Goal: Task Accomplishment & Management: Manage account settings

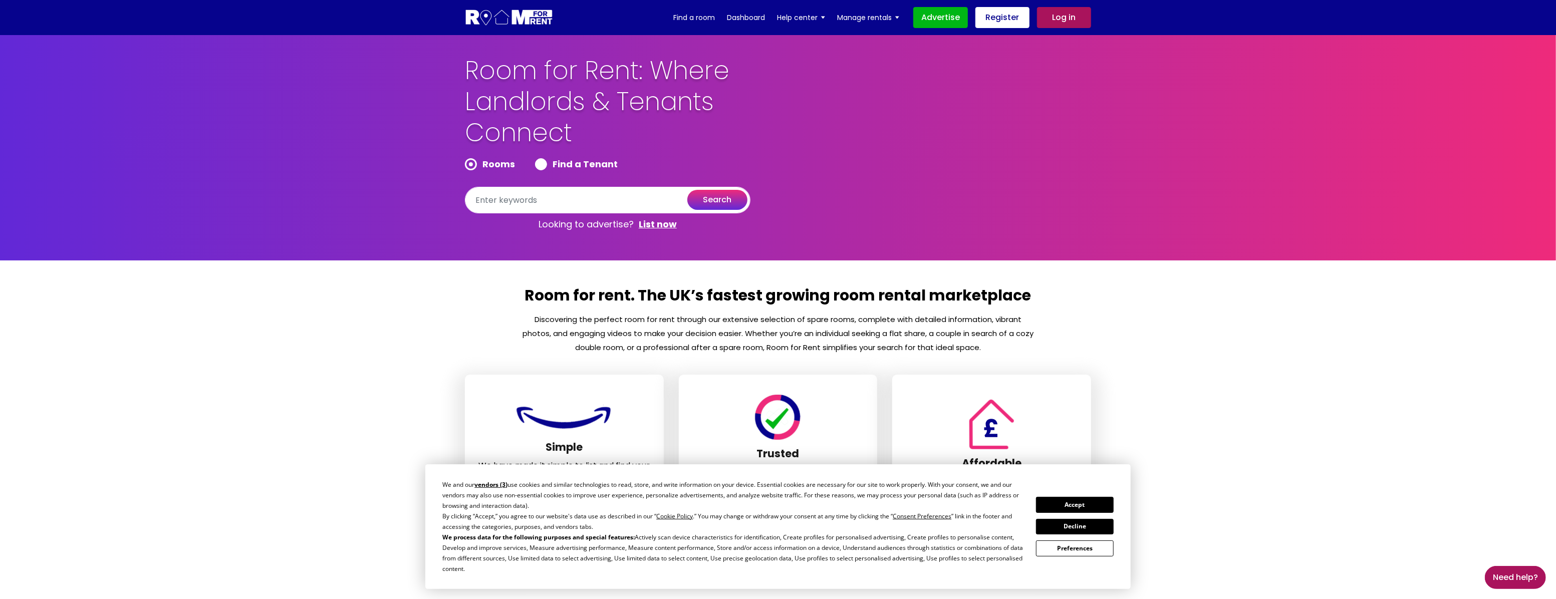
click at [1103, 132] on section "Room for Rent: Where Landlords & Tenants Connect Rooms Find a Tenant search Loo…" at bounding box center [778, 147] width 1556 height 225
click at [1092, 508] on button "Accept" at bounding box center [1074, 505] width 77 height 16
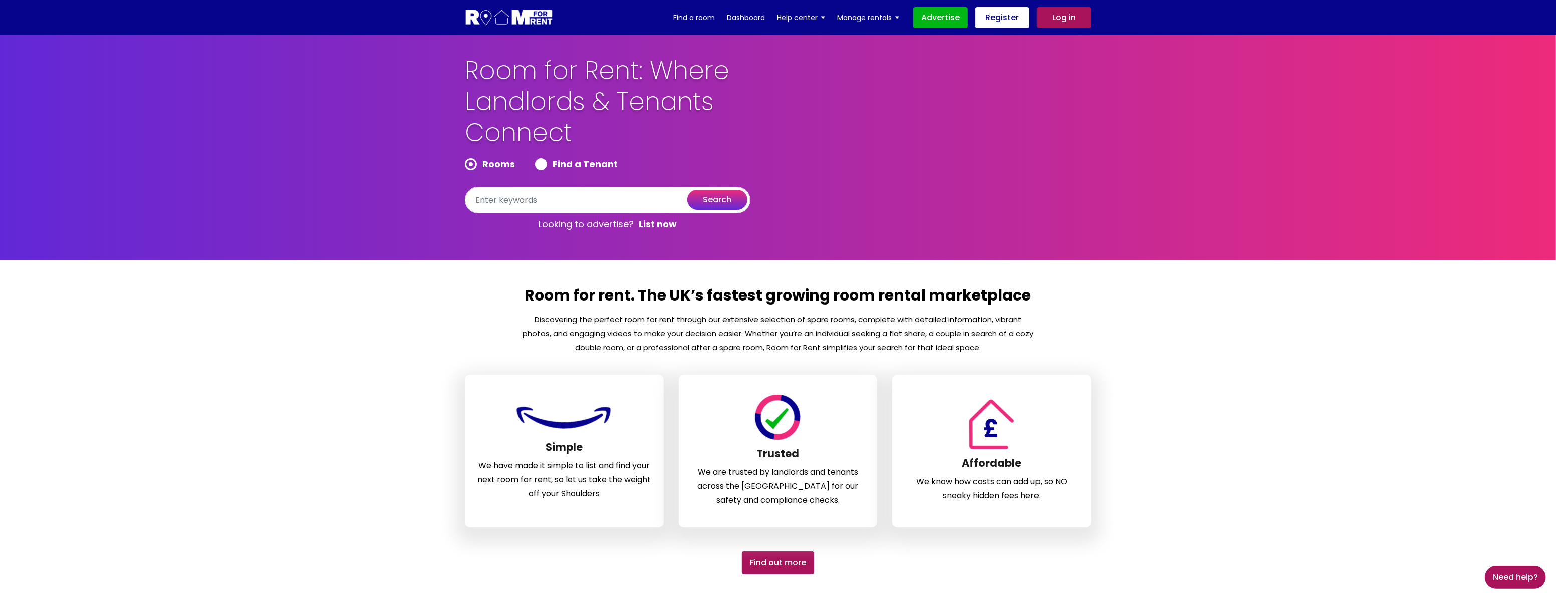
click at [1072, 15] on link "Log in" at bounding box center [1064, 17] width 54 height 21
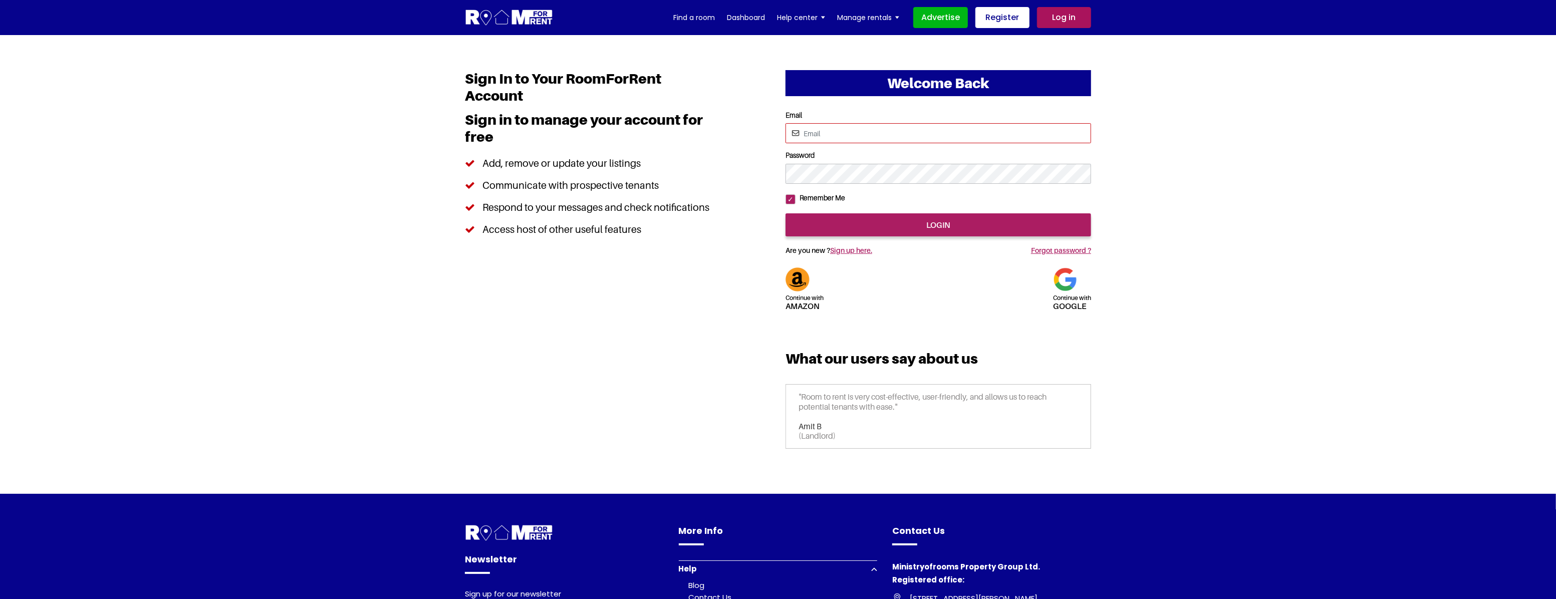
click at [865, 135] on input "Email" at bounding box center [939, 133] width 306 height 20
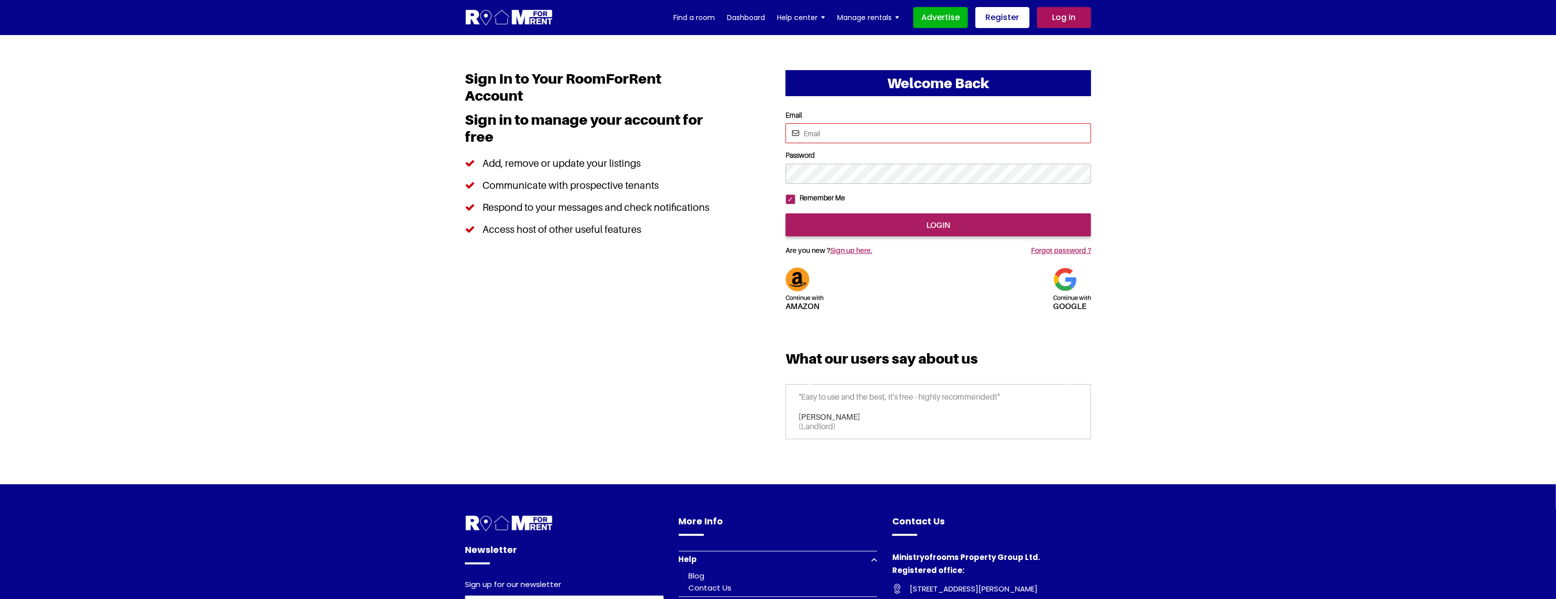
click at [866, 133] on input "Email" at bounding box center [939, 133] width 306 height 20
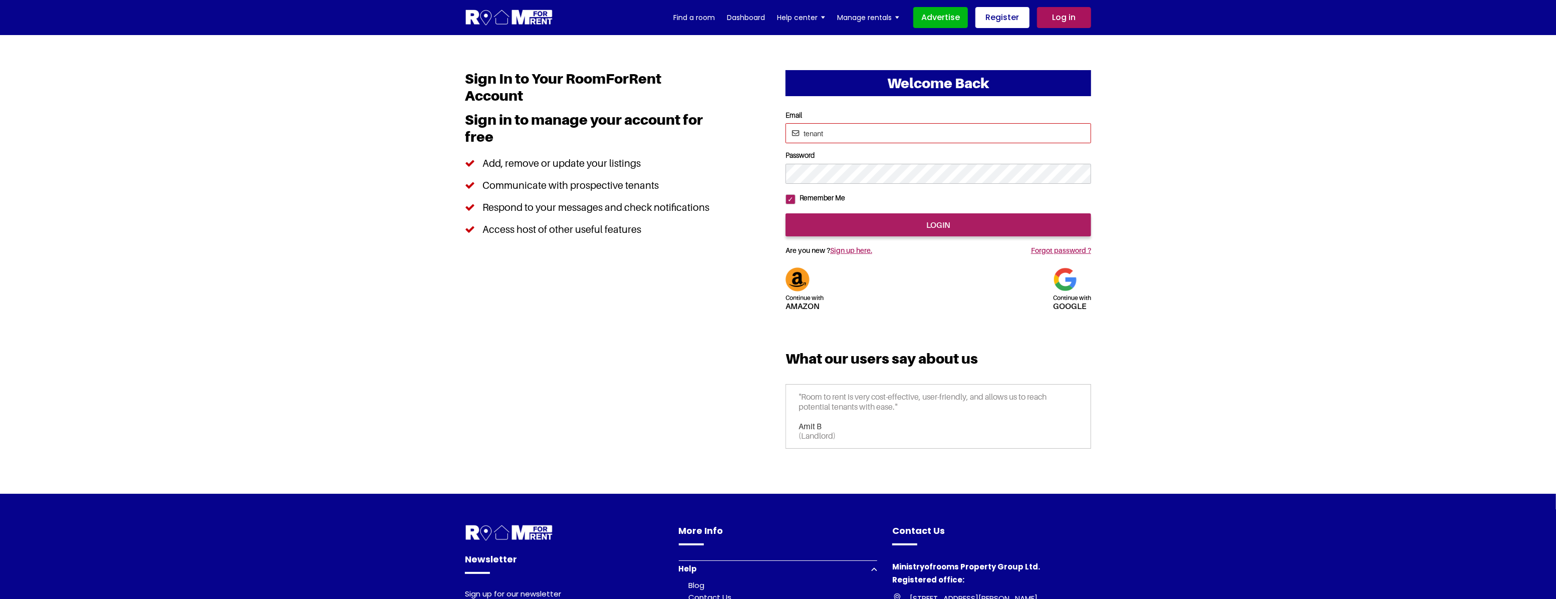
click at [822, 134] on input "tenant" at bounding box center [939, 133] width 306 height 20
type input "tenant123"
